Goal: Task Accomplishment & Management: Manage account settings

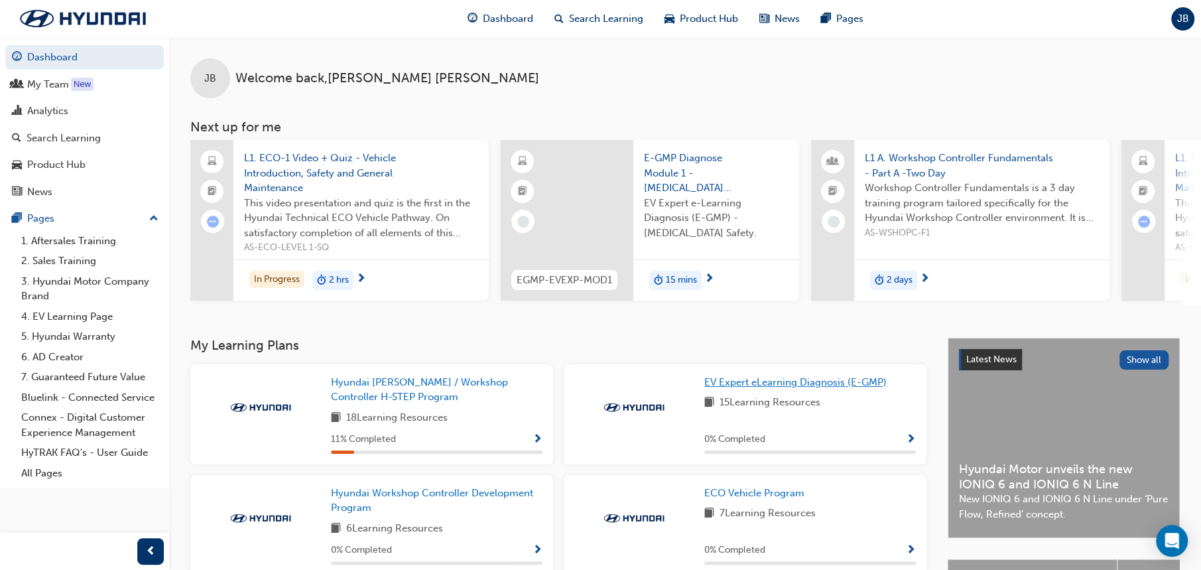
click at [779, 386] on span "EV Expert eLearning Diagnosis (E-GMP)" at bounding box center [796, 382] width 182 height 12
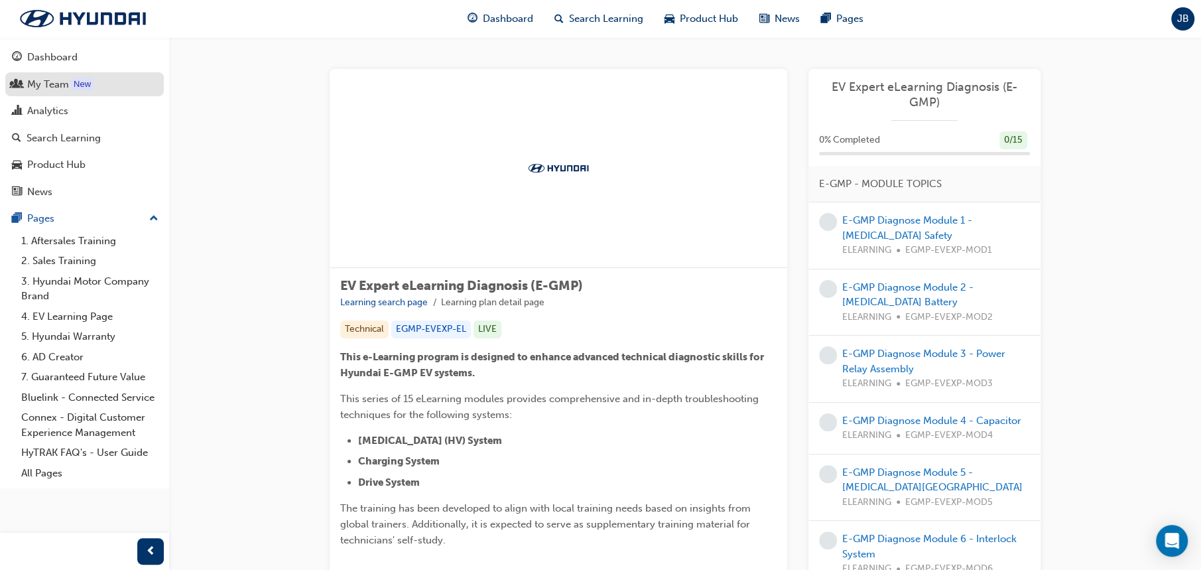
click at [38, 83] on div "My Team" at bounding box center [48, 84] width 42 height 15
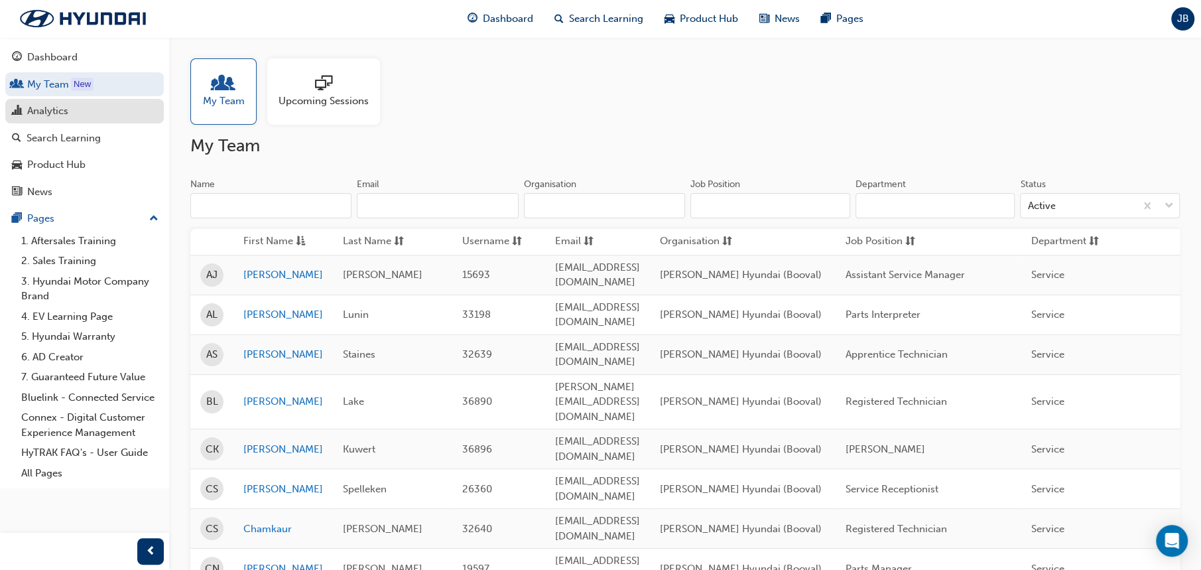
click at [62, 111] on div "Analytics" at bounding box center [47, 110] width 41 height 15
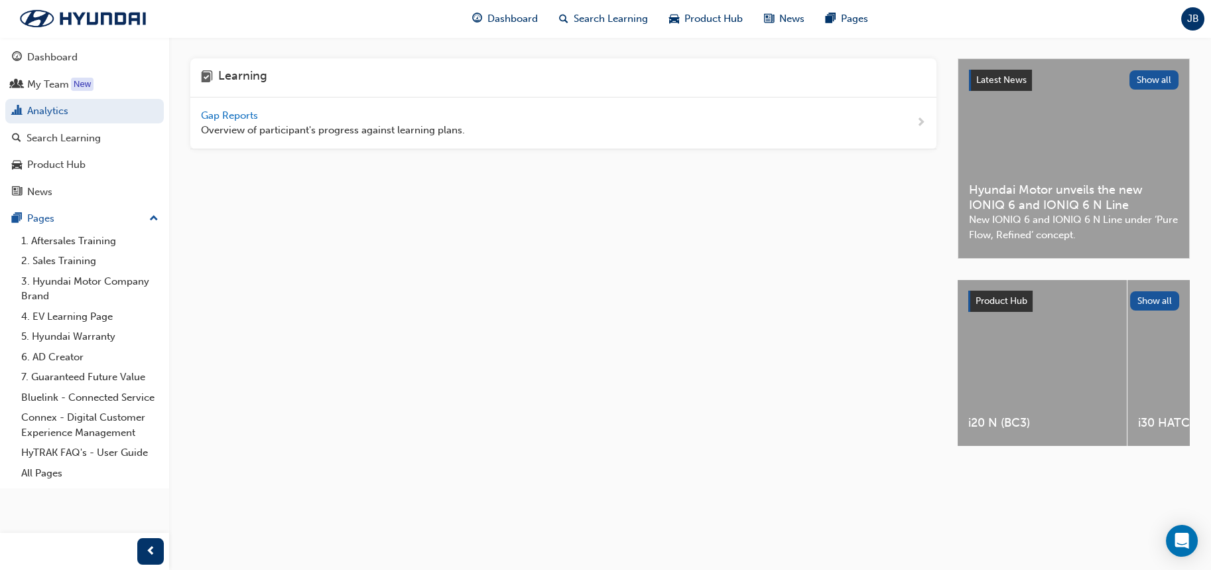
click at [231, 115] on span "Gap Reports" at bounding box center [231, 115] width 60 height 12
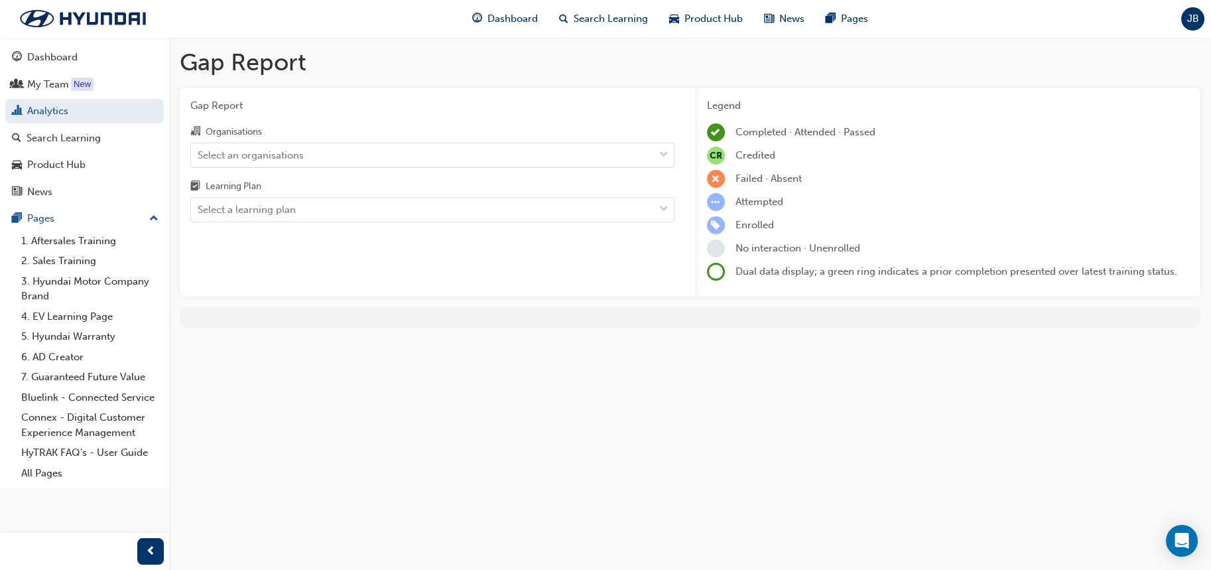
click at [275, 169] on div "Organisations Select an organisations Learning Plan Select a learning plan" at bounding box center [432, 172] width 484 height 99
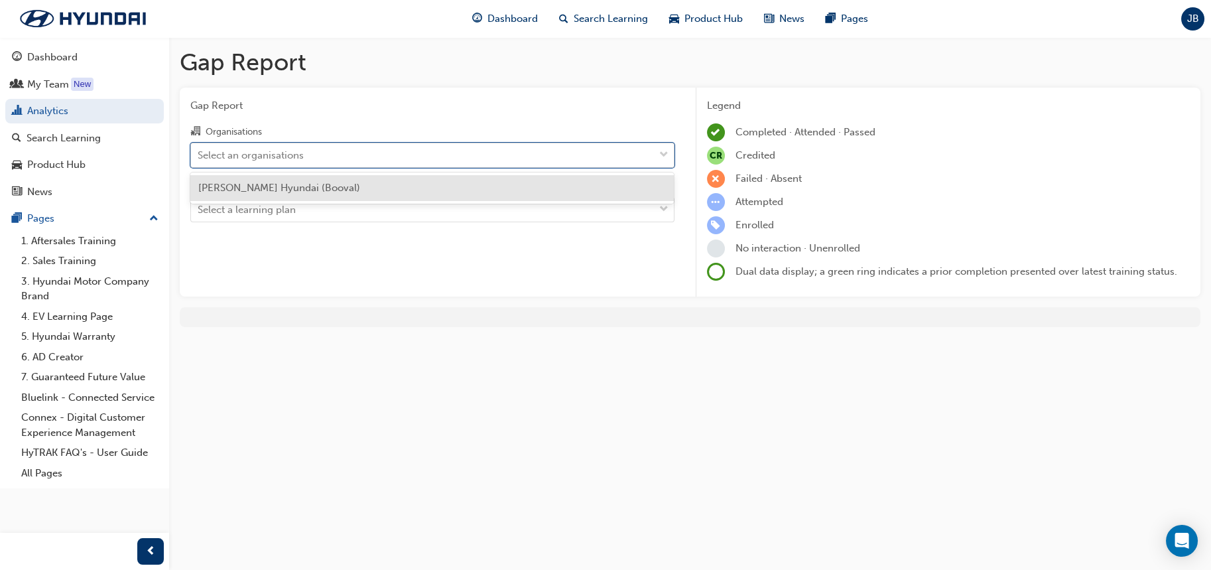
click at [273, 160] on div "Select an organisations" at bounding box center [251, 154] width 106 height 15
click at [199, 160] on input "Organisations option [PERSON_NAME] Hyundai (Booval) focused, 1 of 1. 1 result a…" at bounding box center [198, 154] width 1 height 11
click at [278, 184] on span "[PERSON_NAME] Hyundai (Booval)" at bounding box center [279, 188] width 162 height 12
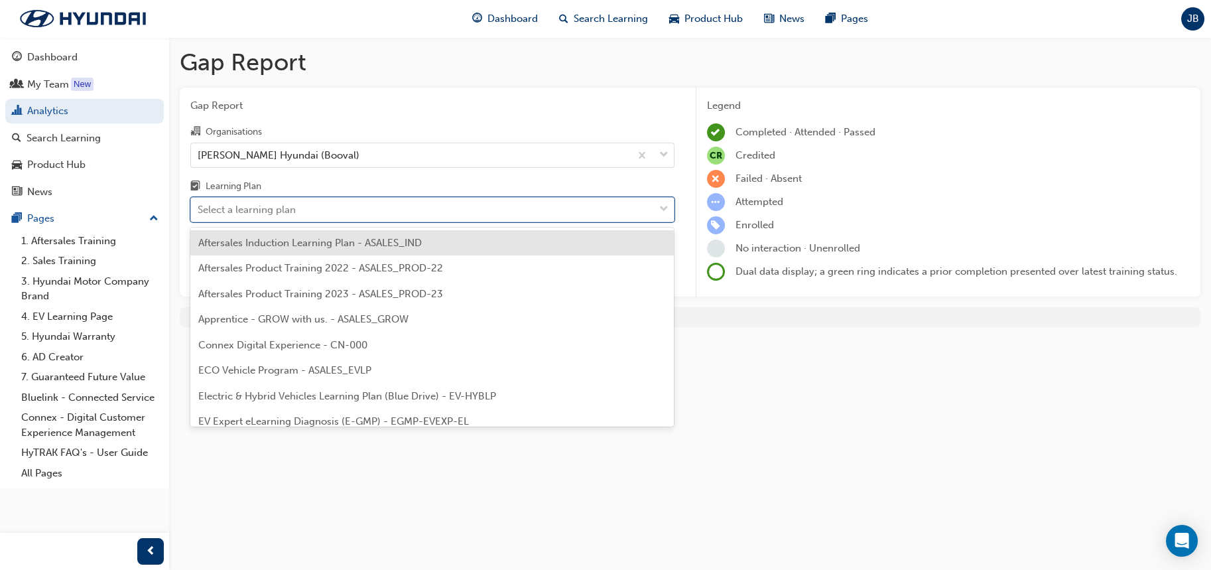
click at [277, 203] on div "Select a learning plan" at bounding box center [247, 209] width 98 height 15
click at [199, 204] on input "Learning Plan option Aftersales Induction Learning Plan - ASALES_IND focused, 1…" at bounding box center [198, 209] width 1 height 11
click at [277, 210] on div "Select a learning plan" at bounding box center [247, 209] width 98 height 15
click at [199, 210] on input "Learning Plan option Aftersales Induction Learning Plan - ASALES_IND focused, 1…" at bounding box center [198, 209] width 1 height 11
type input "eco"
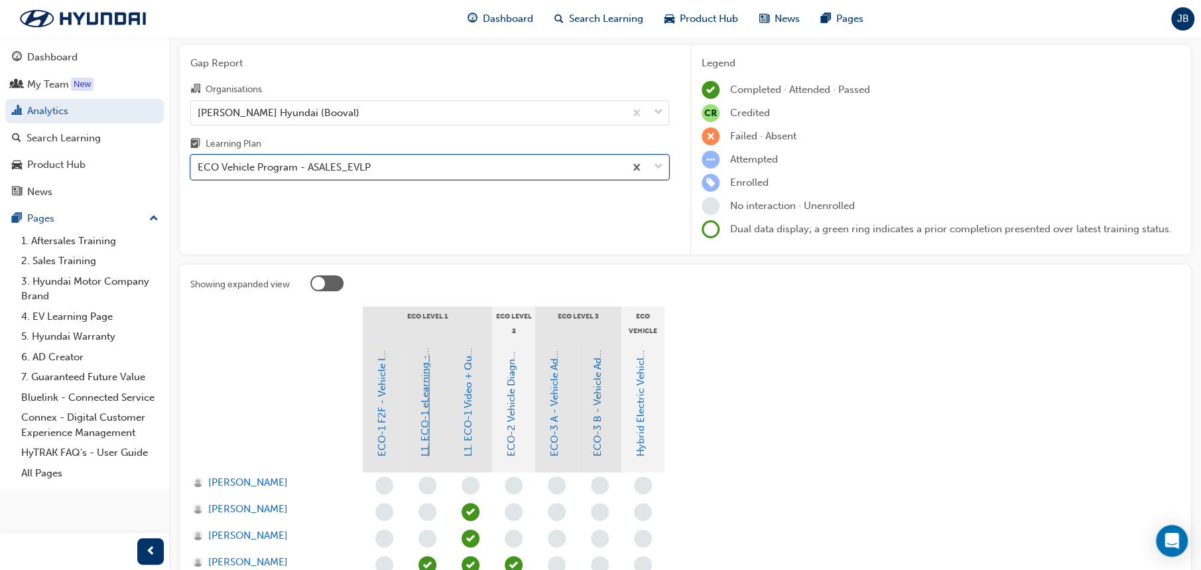
scroll to position [66, 0]
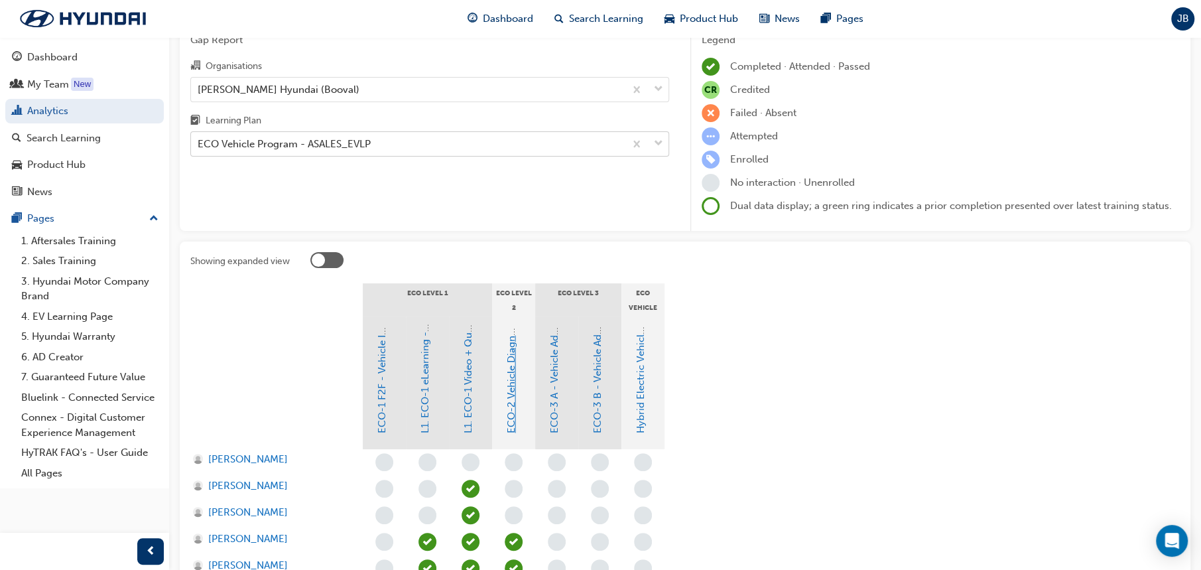
click at [514, 406] on link "ECO-2 Vehicle Diagnosis and Repair" at bounding box center [512, 349] width 12 height 168
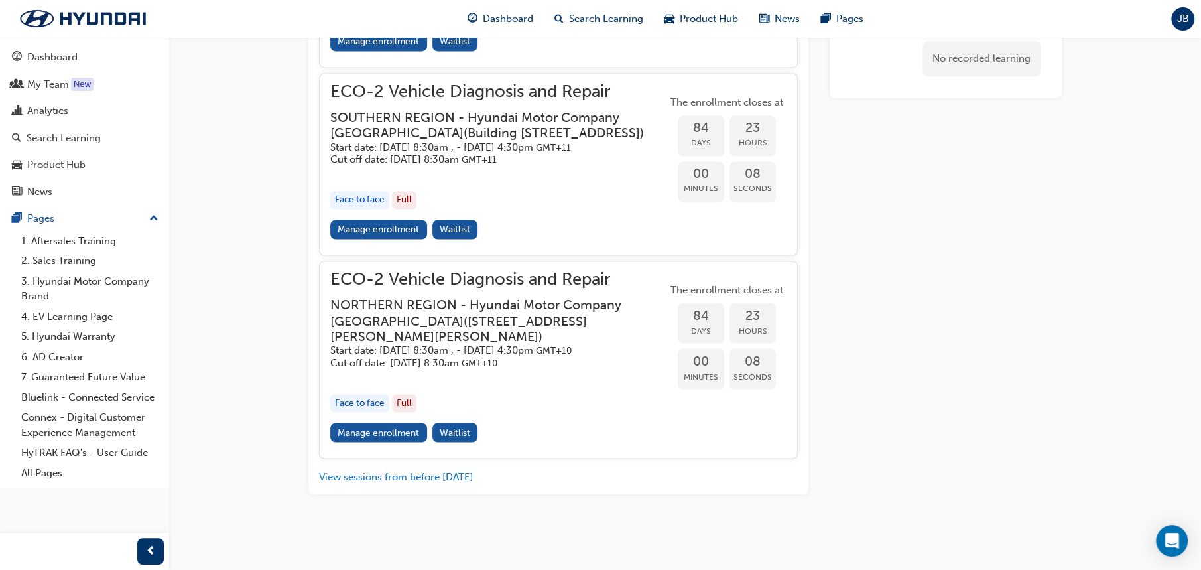
scroll to position [1731, 0]
click at [466, 431] on span "Waitlist" at bounding box center [455, 432] width 31 height 11
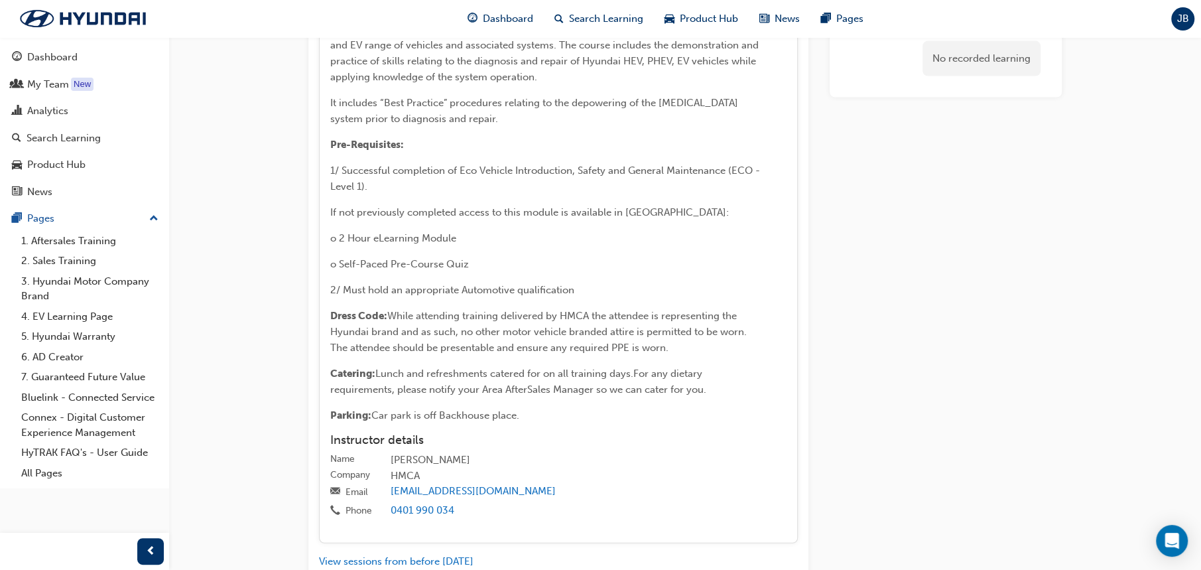
scroll to position [2063, 0]
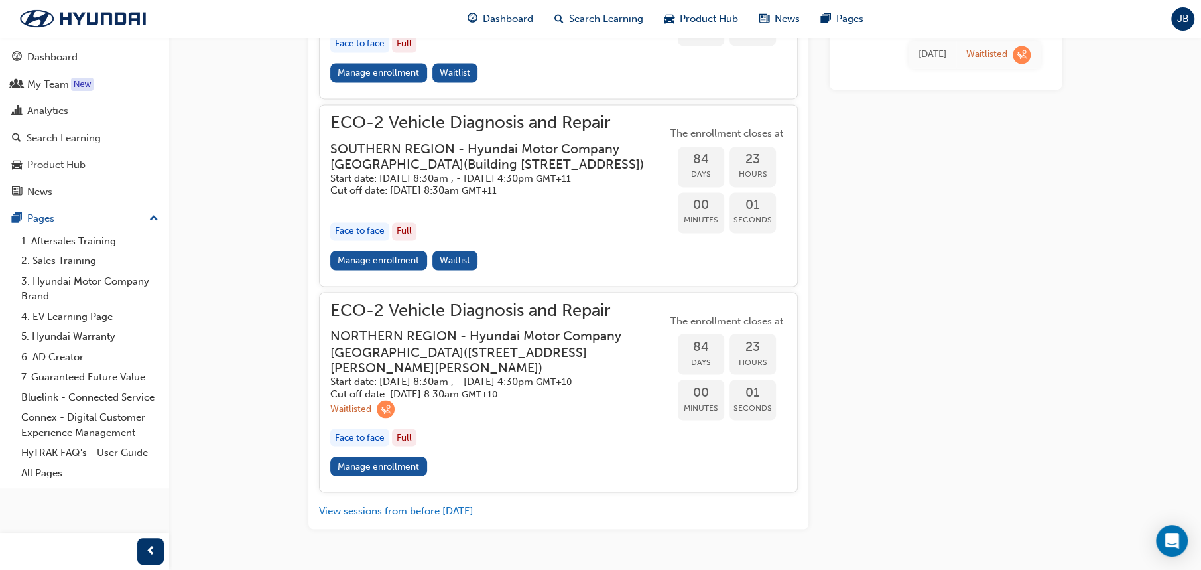
scroll to position [1688, 0]
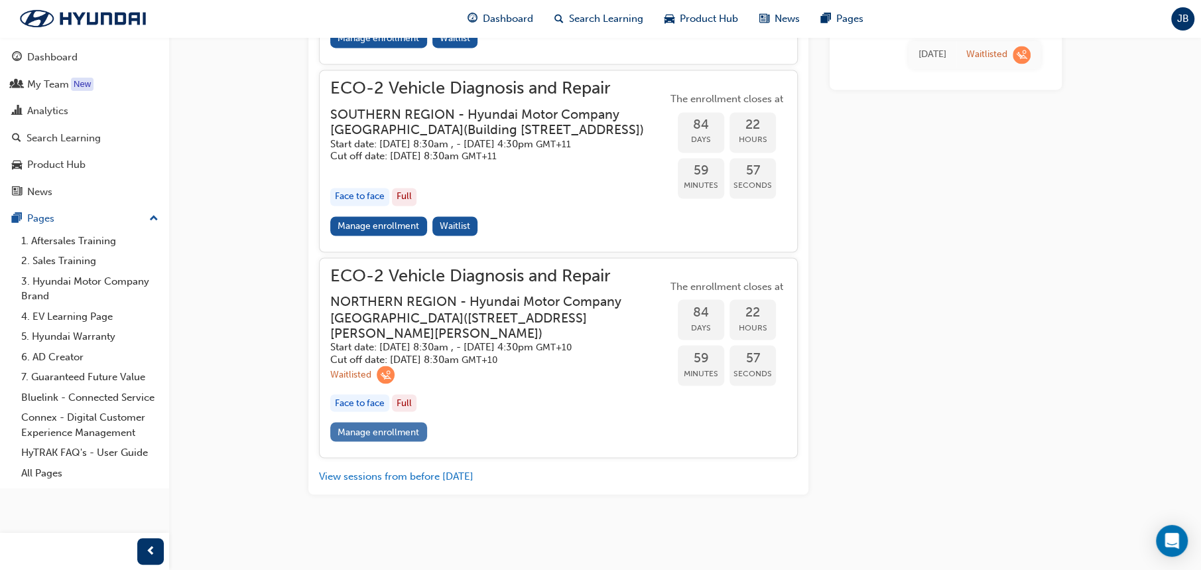
click at [377, 441] on link "Manage enrollment" at bounding box center [378, 431] width 97 height 19
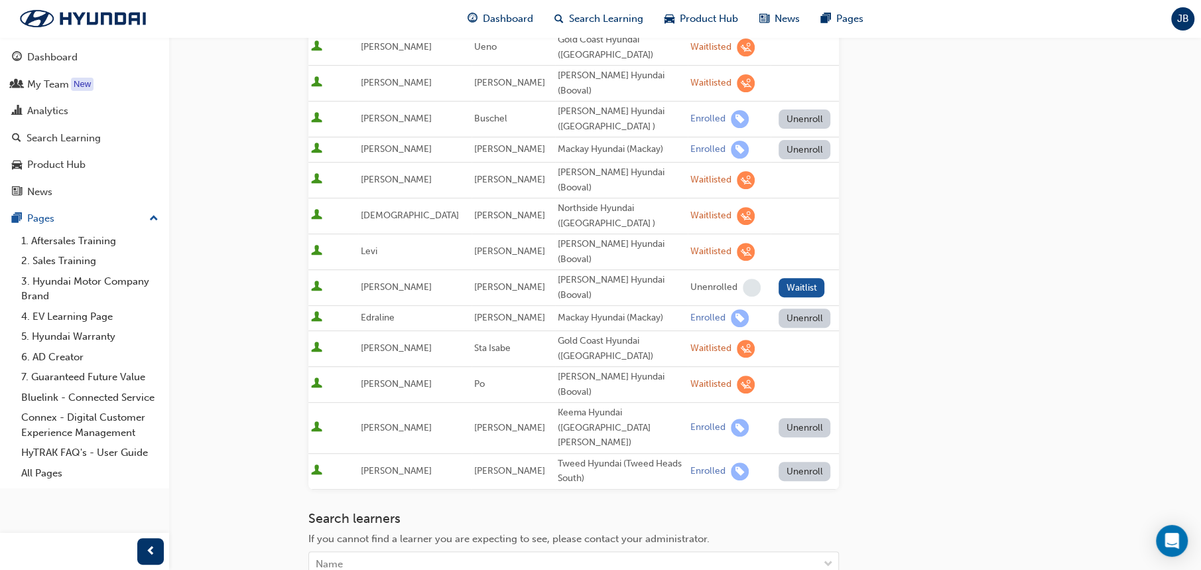
scroll to position [428, 0]
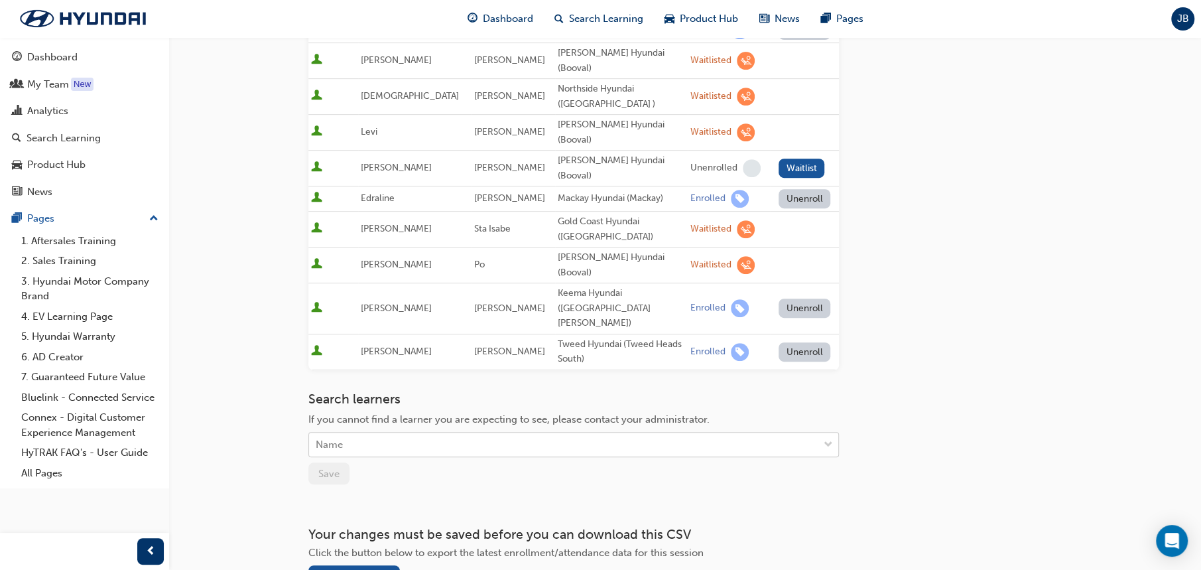
click at [389, 433] on div "Name" at bounding box center [563, 444] width 509 height 23
click at [341, 437] on div "Name" at bounding box center [329, 444] width 27 height 15
type input "wil"
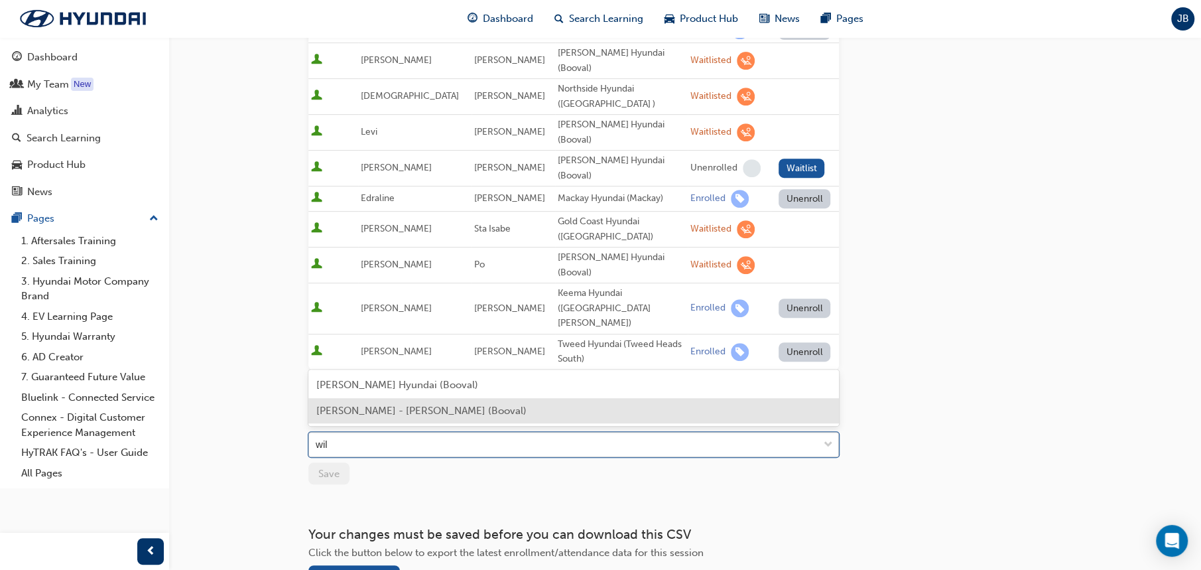
click at [375, 416] on span "Geoffrey Willebrand - Llewellyn Hyundai (Booval)" at bounding box center [421, 411] width 210 height 12
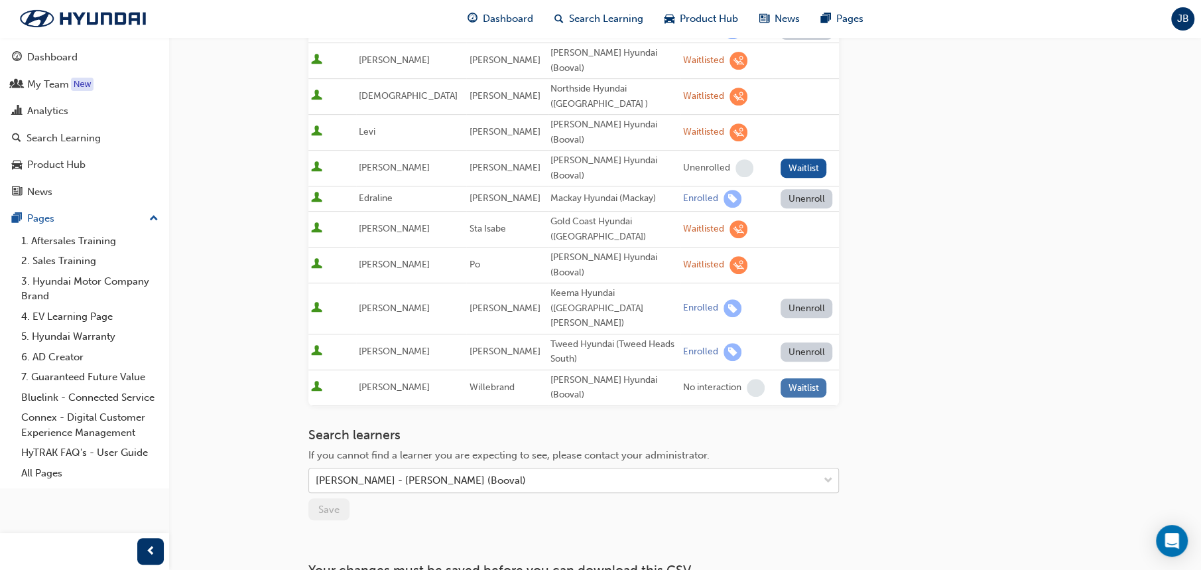
click at [805, 378] on button "Waitlist" at bounding box center [804, 387] width 46 height 19
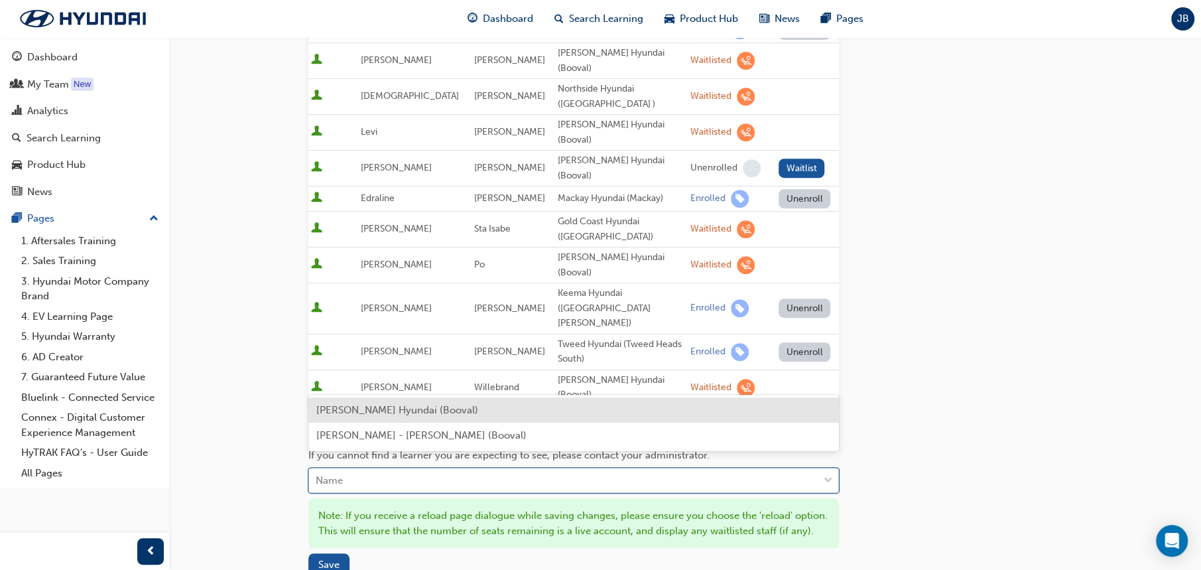
click at [369, 469] on div "Name" at bounding box center [563, 480] width 509 height 23
type input "ku"
click at [346, 407] on span "Carl Kuwert - Llewellyn Hyundai (Booval)" at bounding box center [397, 410] width 162 height 12
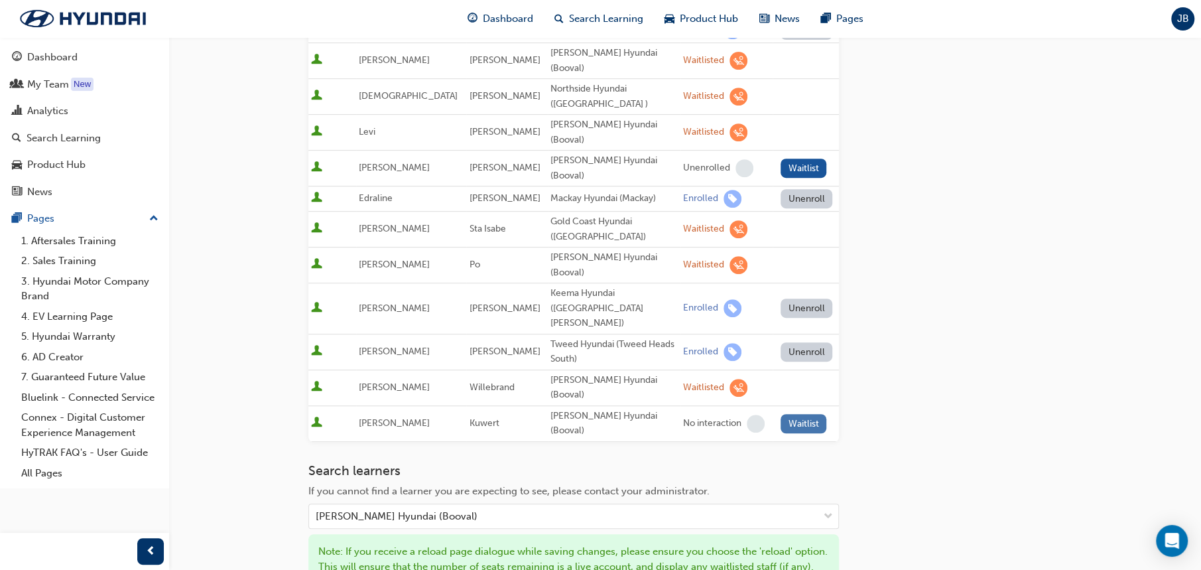
click at [801, 414] on button "Waitlist" at bounding box center [804, 423] width 46 height 19
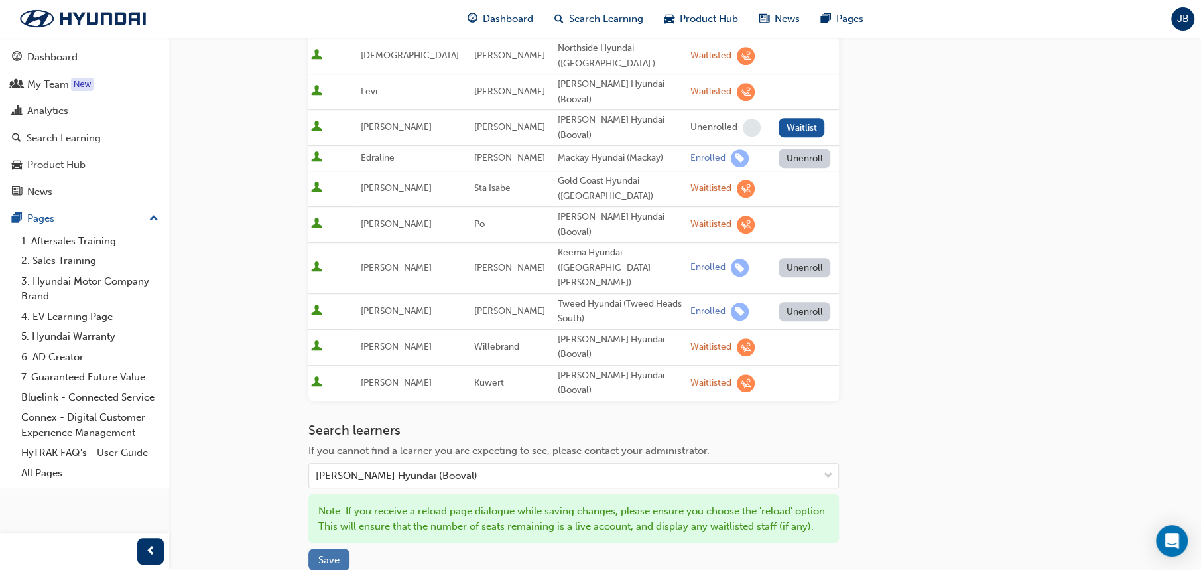
scroll to position [547, 0]
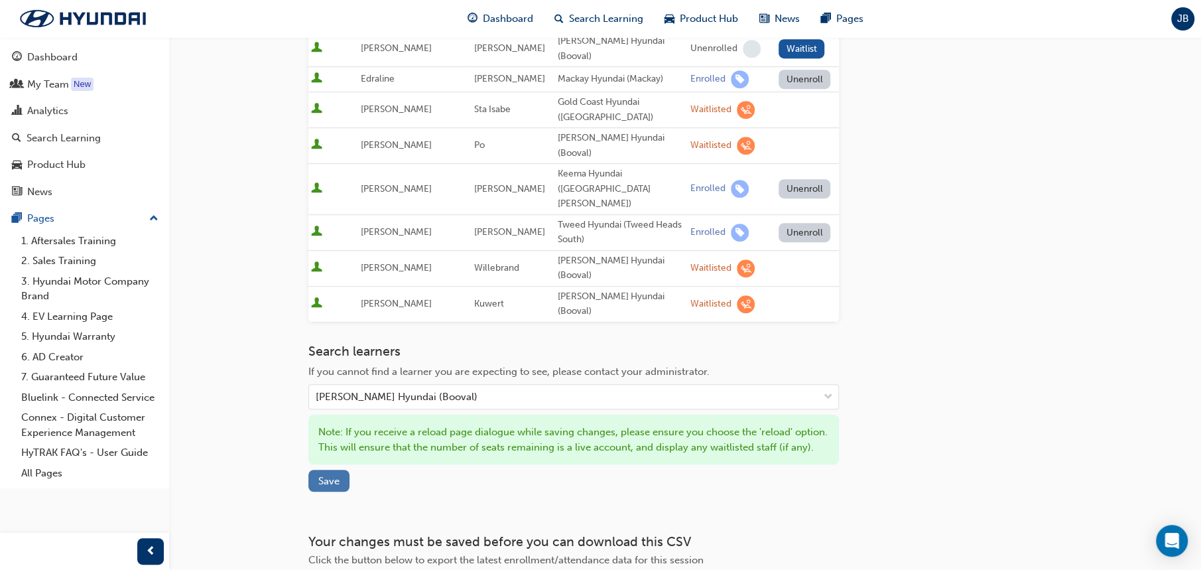
click at [329, 475] on span "Save" at bounding box center [328, 481] width 21 height 12
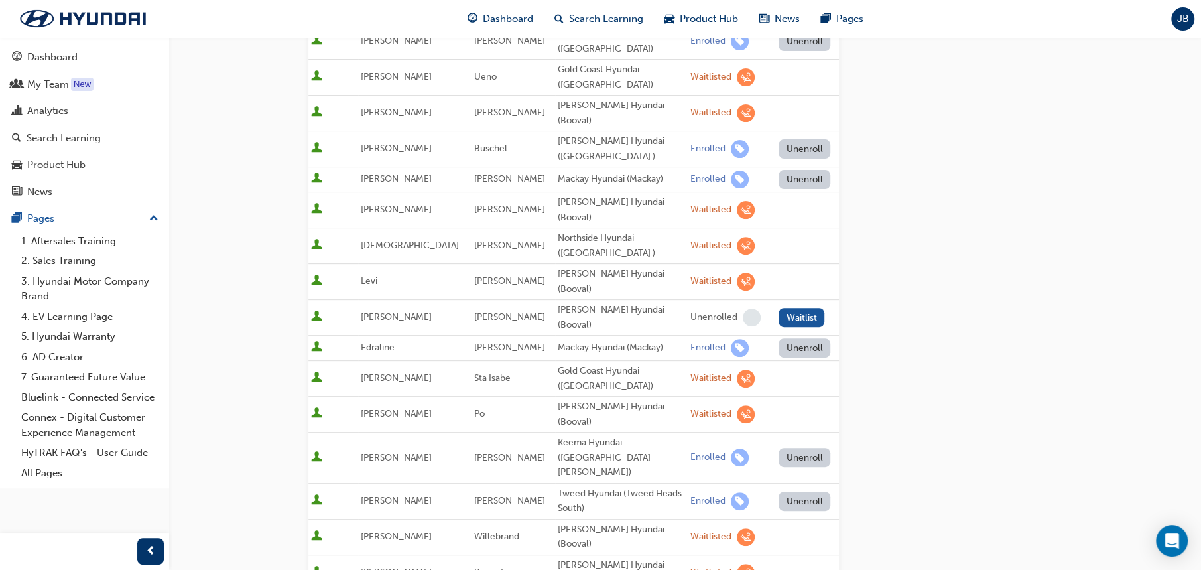
scroll to position [13, 0]
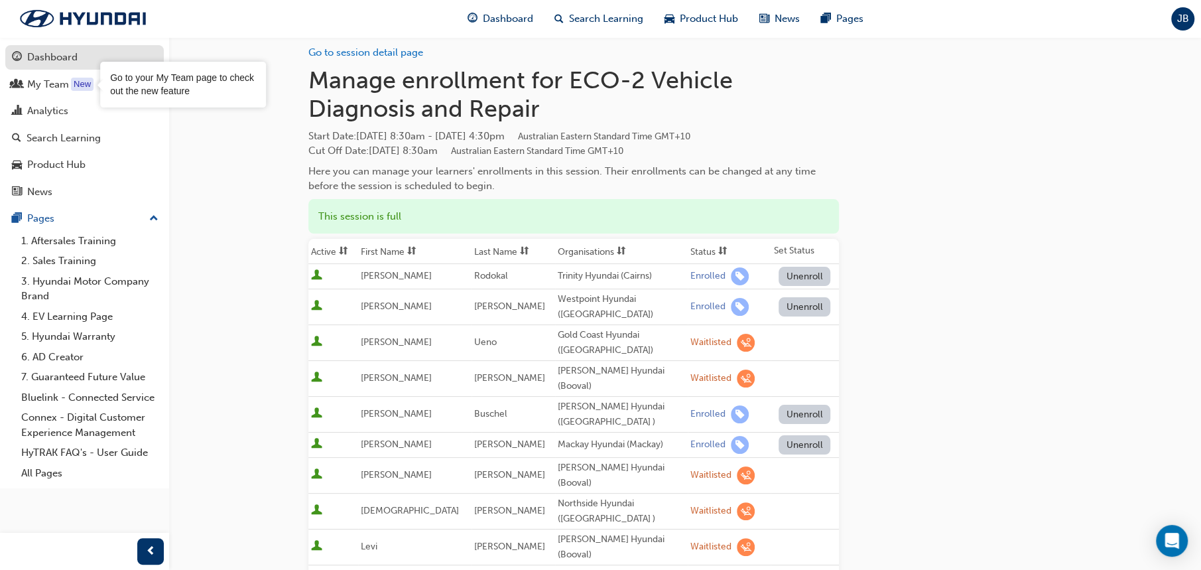
click at [45, 50] on div "Dashboard" at bounding box center [52, 57] width 50 height 15
